Goal: Navigation & Orientation: Find specific page/section

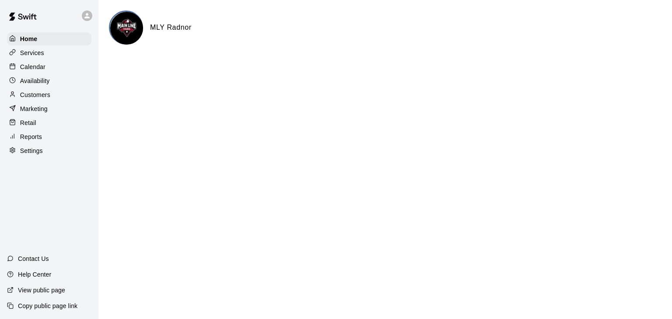
click at [38, 67] on p "Calendar" at bounding box center [32, 67] width 25 height 9
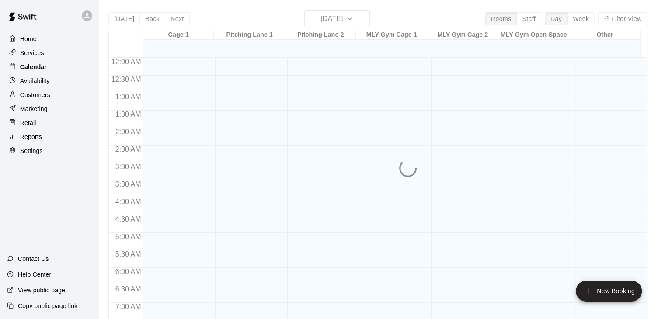
scroll to position [541, 0]
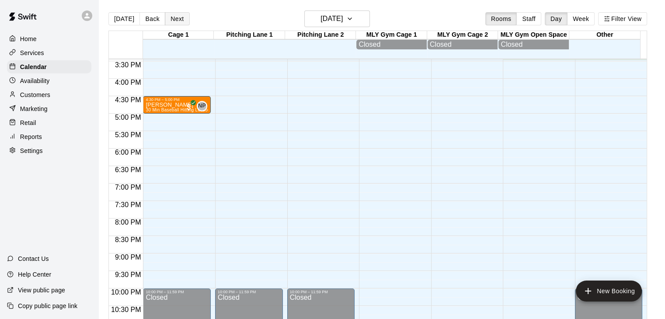
click at [175, 21] on button "Next" at bounding box center [177, 18] width 24 height 13
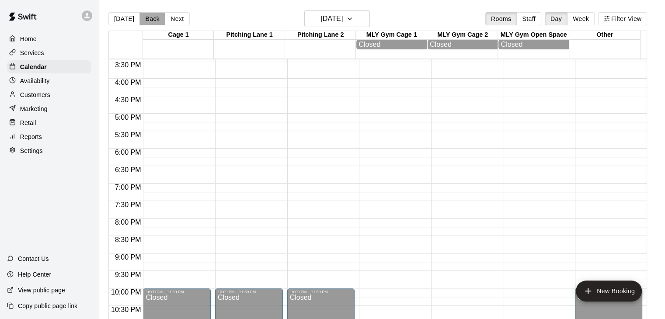
click at [152, 20] on button "Back" at bounding box center [153, 18] width 26 height 13
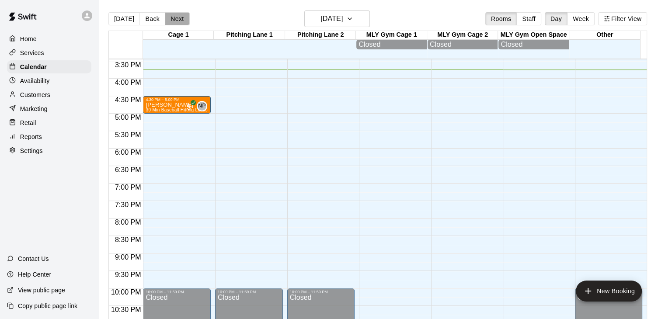
click at [177, 20] on button "Next" at bounding box center [177, 18] width 24 height 13
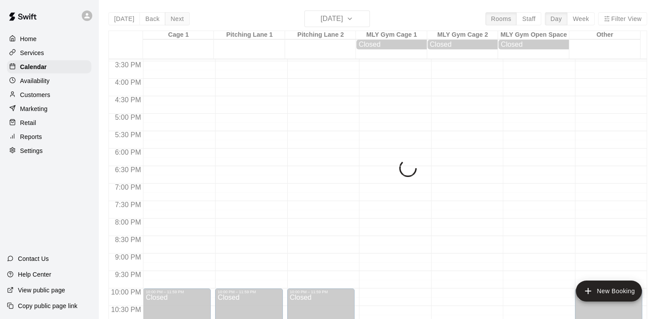
click at [177, 20] on div "[DATE] Back [DATE][DATE] Rooms Staff Day Week Filter View Cage 1 [GEOGRAPHIC_DA…" at bounding box center [377, 169] width 539 height 319
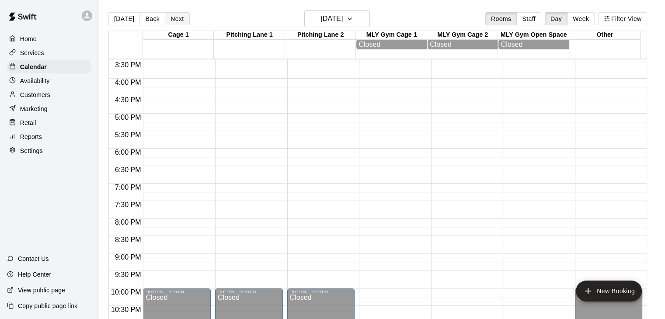
click at [177, 20] on button "Next" at bounding box center [177, 18] width 24 height 13
click at [178, 20] on button "Next" at bounding box center [177, 18] width 24 height 13
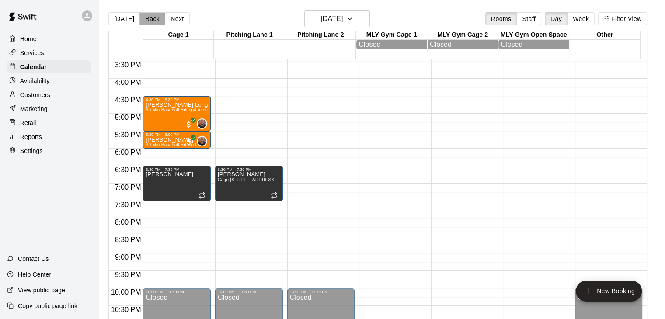
click at [143, 20] on button "Back" at bounding box center [153, 18] width 26 height 13
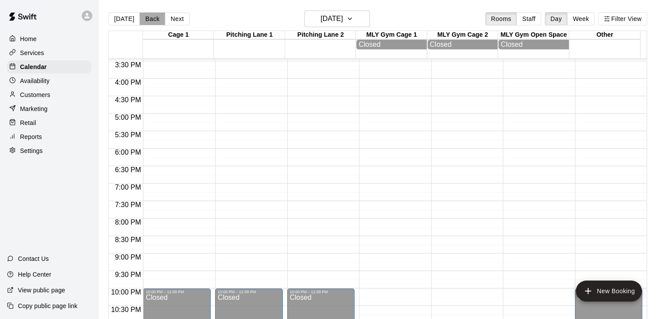
click at [143, 20] on button "Back" at bounding box center [153, 18] width 26 height 13
click at [145, 20] on button "Back" at bounding box center [153, 18] width 26 height 13
